Goal: Information Seeking & Learning: Learn about a topic

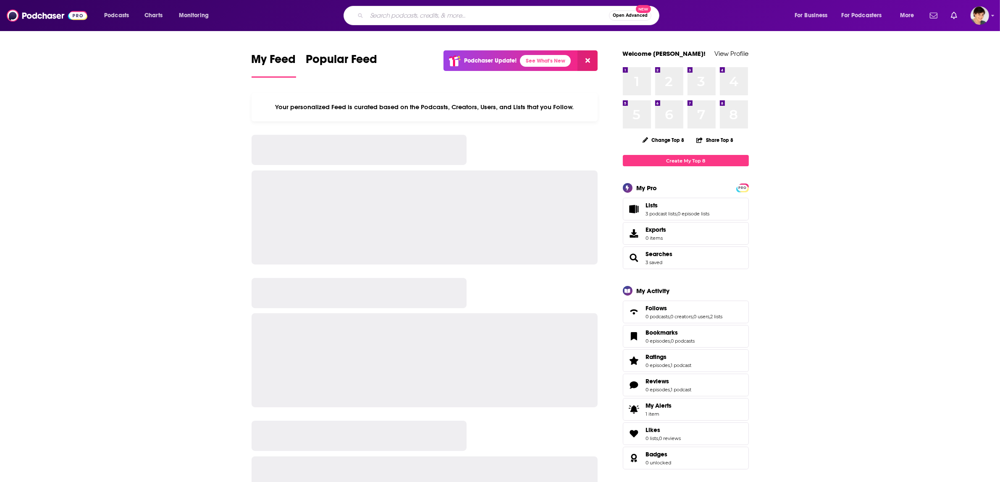
click at [422, 11] on input "Search podcasts, credits, & more..." at bounding box center [488, 15] width 242 height 13
paste input "Modern Family Matters"
type input "Modern Family Matters"
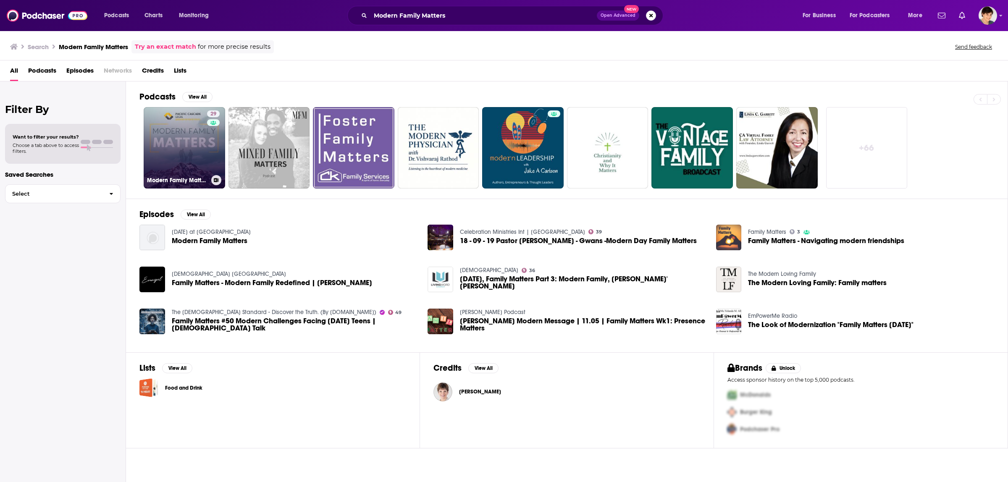
click at [179, 150] on link "29 Modern Family Matters" at bounding box center [184, 147] width 81 height 81
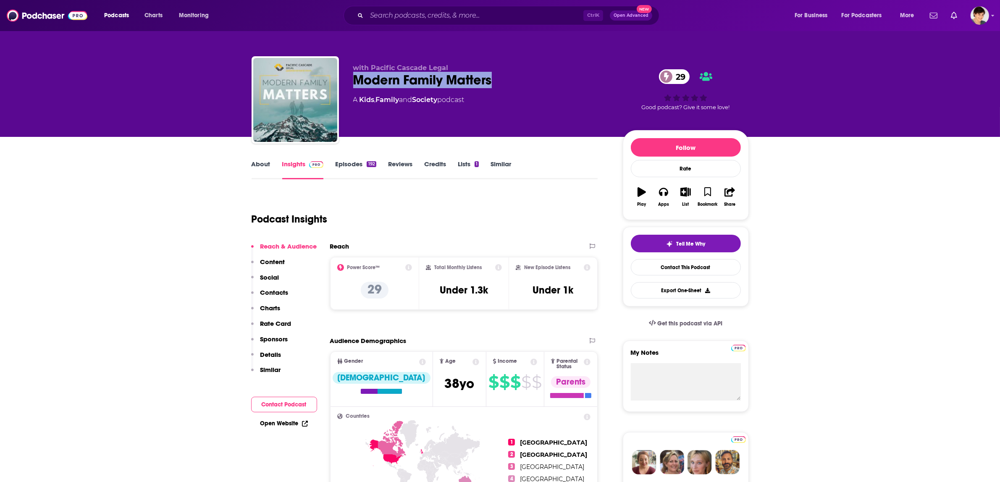
drag, startPoint x: 352, startPoint y: 79, endPoint x: 499, endPoint y: 79, distance: 147.0
click at [499, 79] on div "with Pacific Cascade Legal Modern Family Matters 29 A Kids , Family and Society…" at bounding box center [500, 101] width 497 height 91
copy h2 "Modern Family Matters"
